Goal: Task Accomplishment & Management: Manage account settings

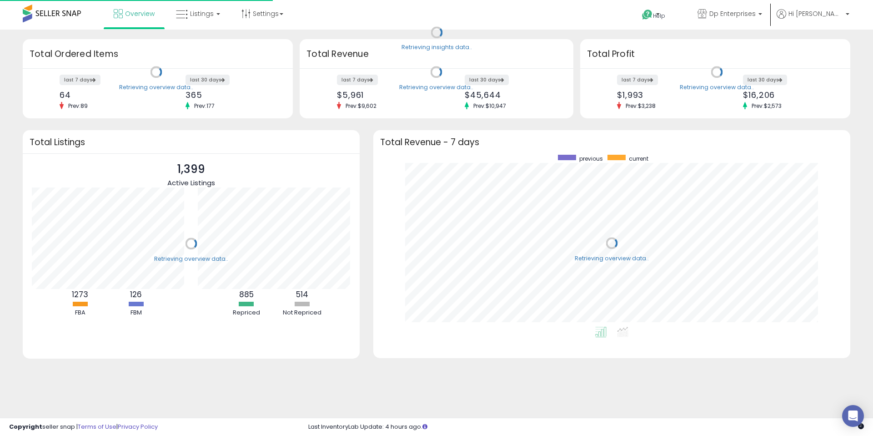
scroll to position [172, 459]
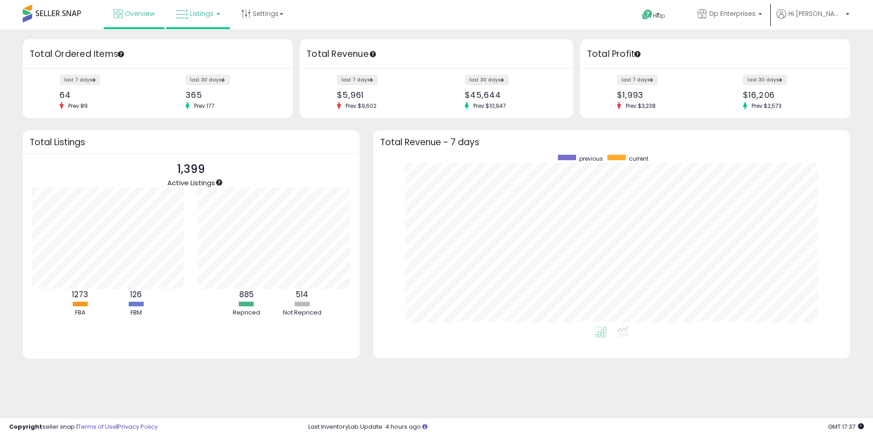
click at [205, 8] on link "Listings" at bounding box center [198, 13] width 58 height 27
click at [209, 84] on icon at bounding box center [206, 80] width 48 height 14
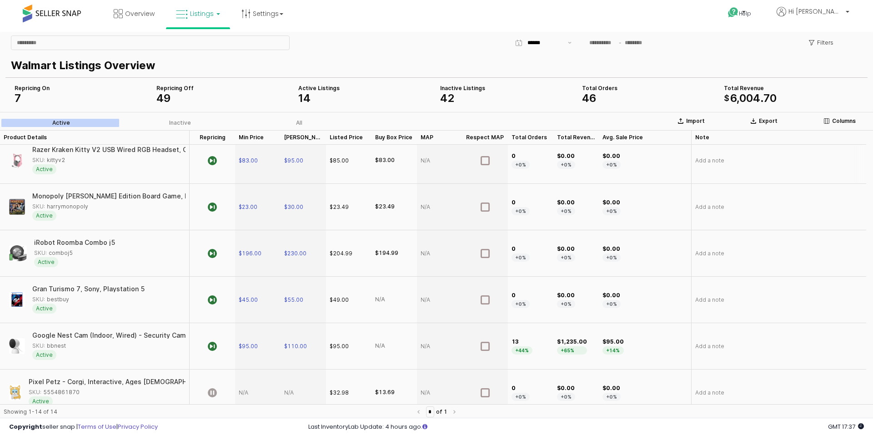
scroll to position [390, 0]
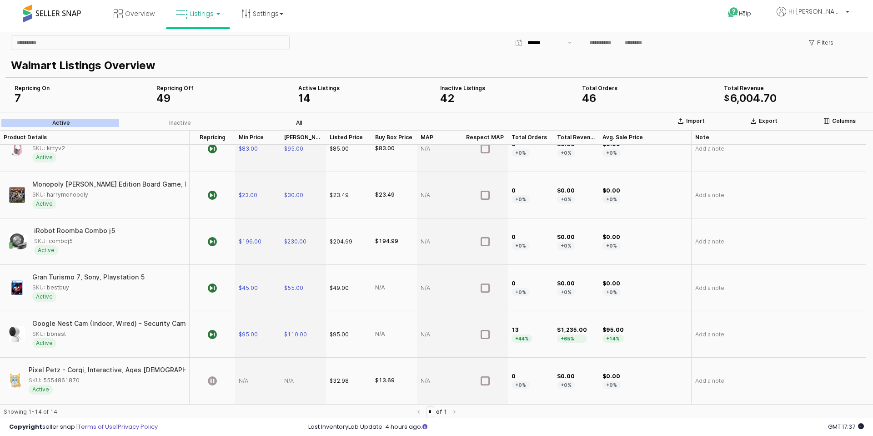
click at [306, 125] on label "All" at bounding box center [299, 123] width 119 height 8
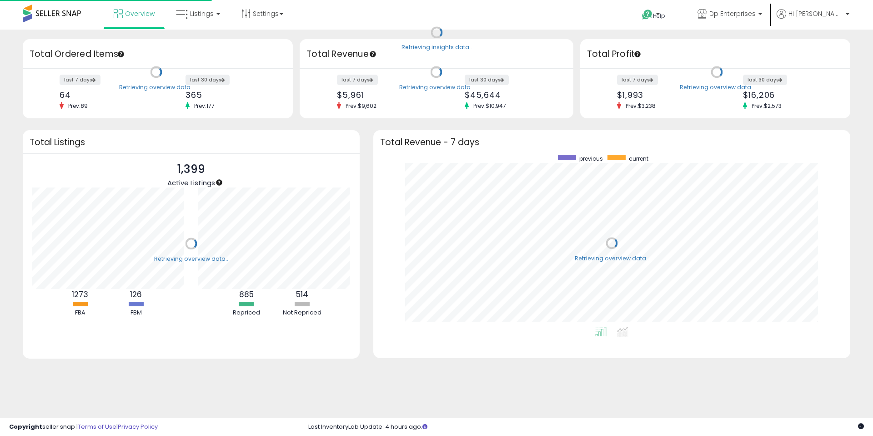
scroll to position [172, 459]
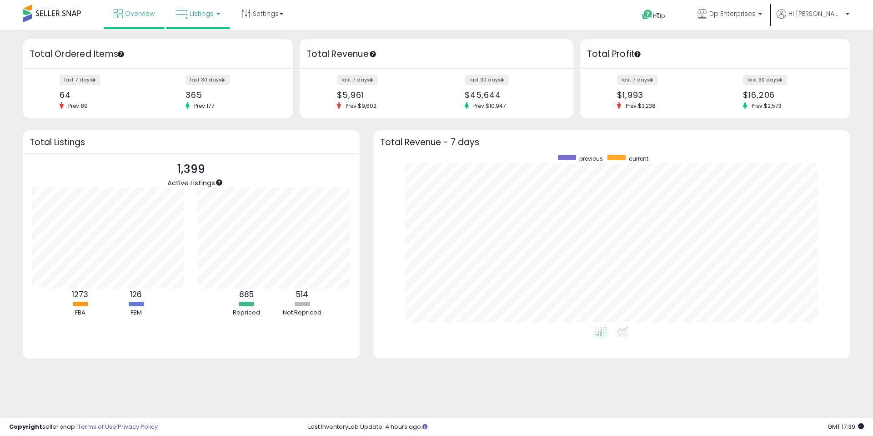
click at [208, 25] on link "Listings" at bounding box center [198, 13] width 58 height 27
click at [207, 40] on icon at bounding box center [205, 45] width 40 height 12
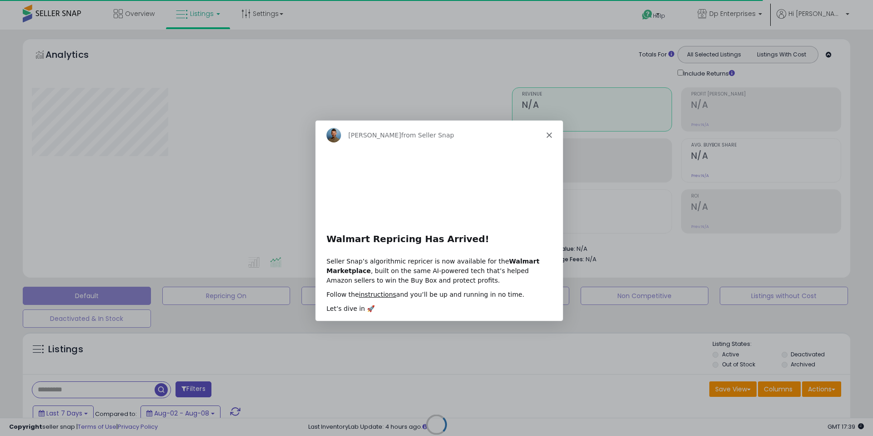
click at [547, 133] on polygon "Close" at bounding box center [548, 133] width 5 height 5
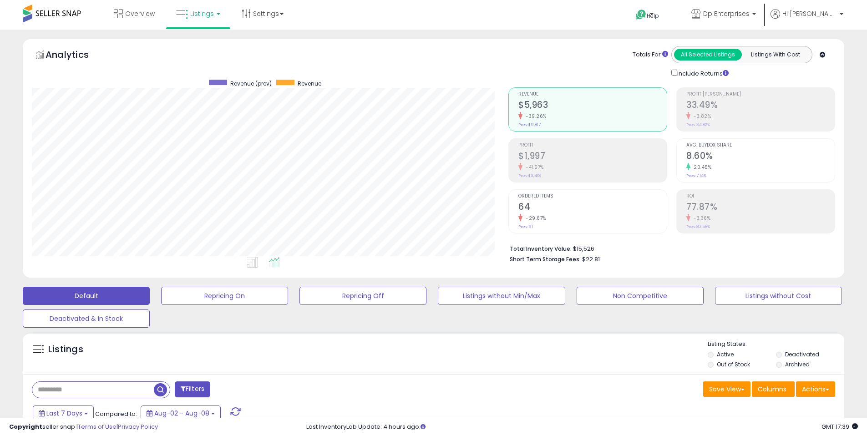
click at [737, 363] on label "Out of Stock" at bounding box center [732, 364] width 33 height 8
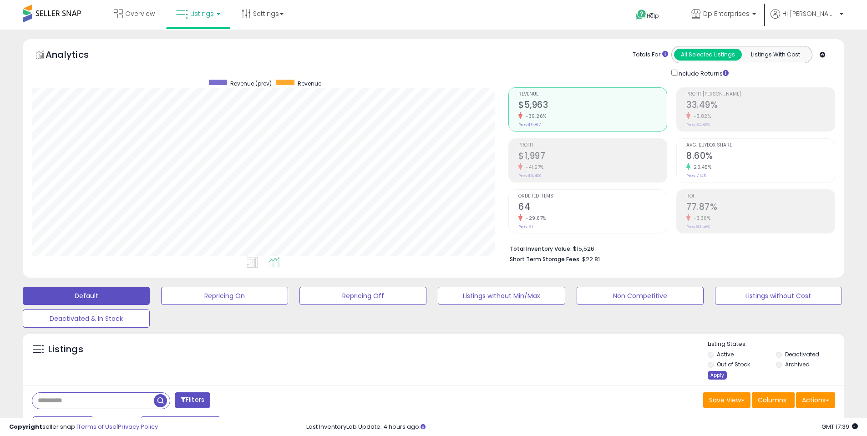
click at [718, 376] on div "Apply" at bounding box center [716, 375] width 19 height 9
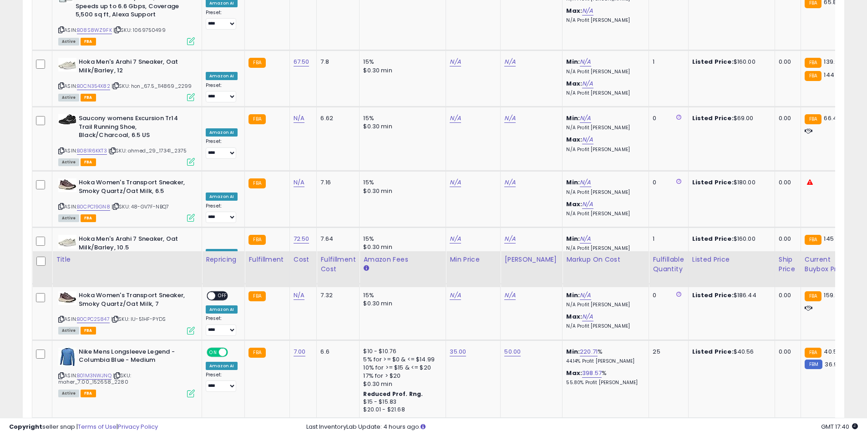
scroll to position [1733, 0]
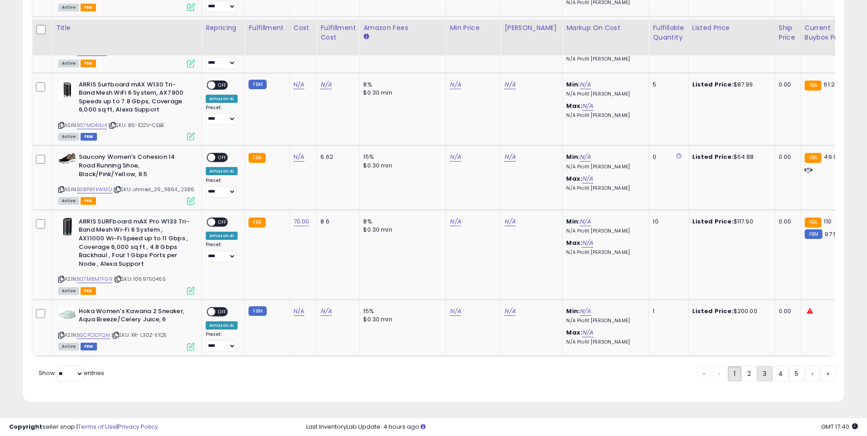
click at [788, 377] on link "3" at bounding box center [795, 373] width 15 height 15
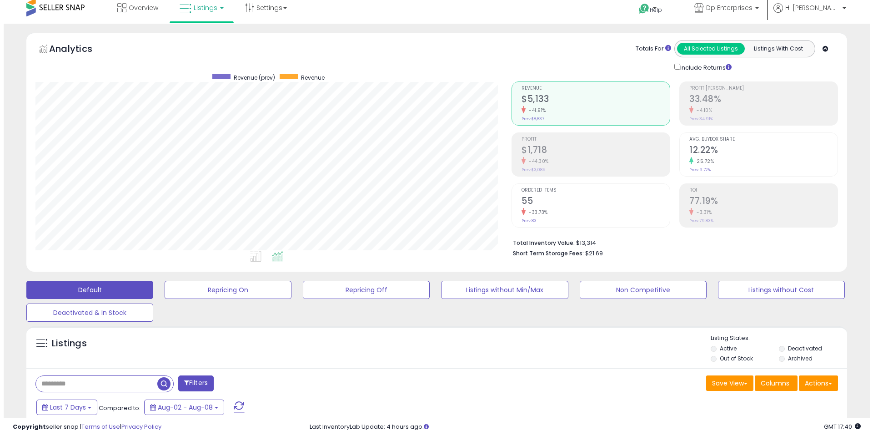
scroll to position [0, 0]
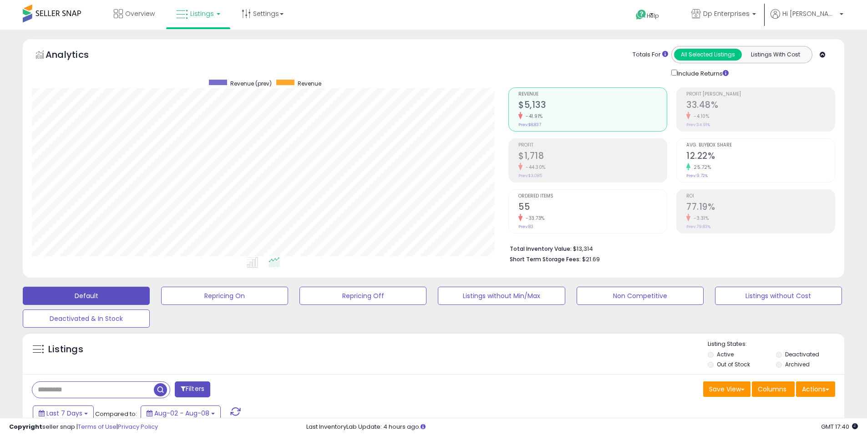
click at [208, 387] on button "Filters" at bounding box center [192, 389] width 35 height 16
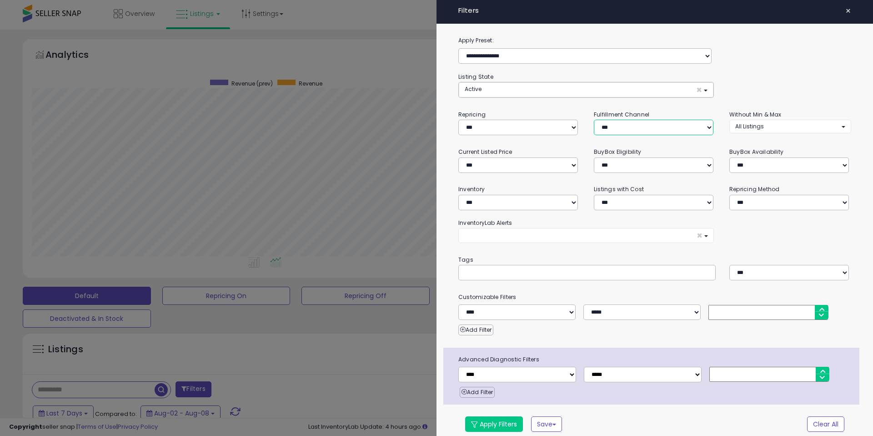
click at [620, 130] on select "*** *** *** ***" at bounding box center [654, 127] width 120 height 15
select select "***"
click at [594, 120] on select "*** *** *** ***" at bounding box center [654, 127] width 120 height 15
click at [500, 423] on button "Apply Filters" at bounding box center [494, 423] width 58 height 15
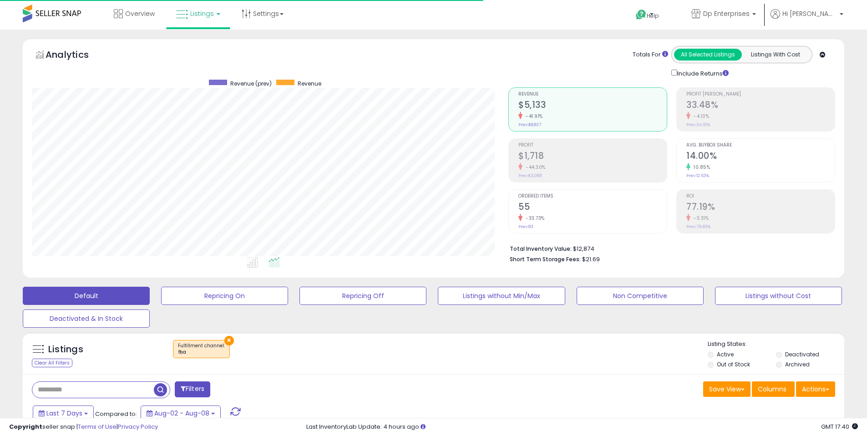
scroll to position [0, 0]
